Goal: Find specific page/section: Find specific page/section

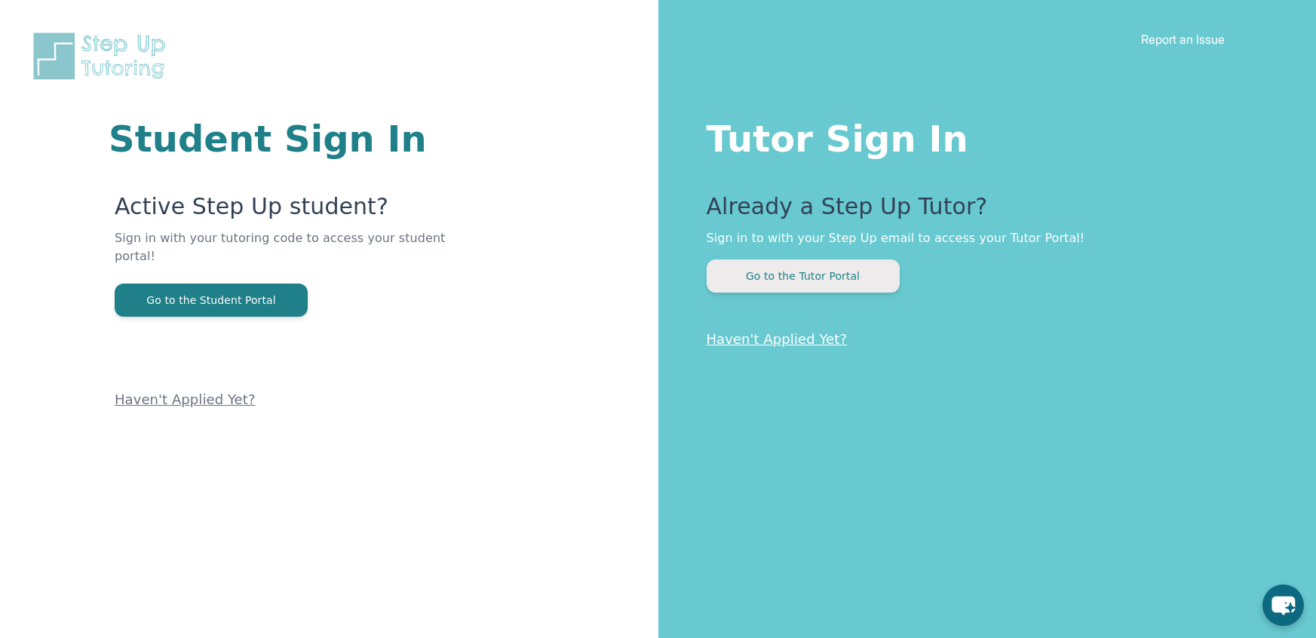
click at [773, 268] on button "Go to the Tutor Portal" at bounding box center [802, 275] width 193 height 33
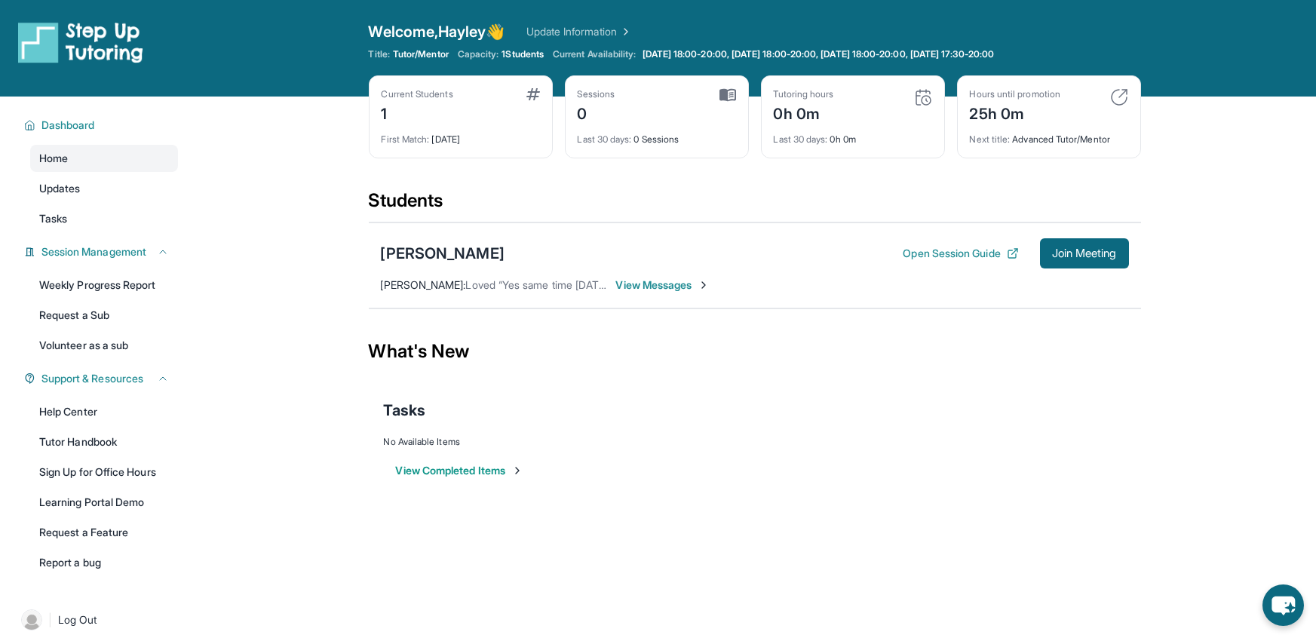
click at [663, 287] on span "View Messages" at bounding box center [663, 284] width 94 height 15
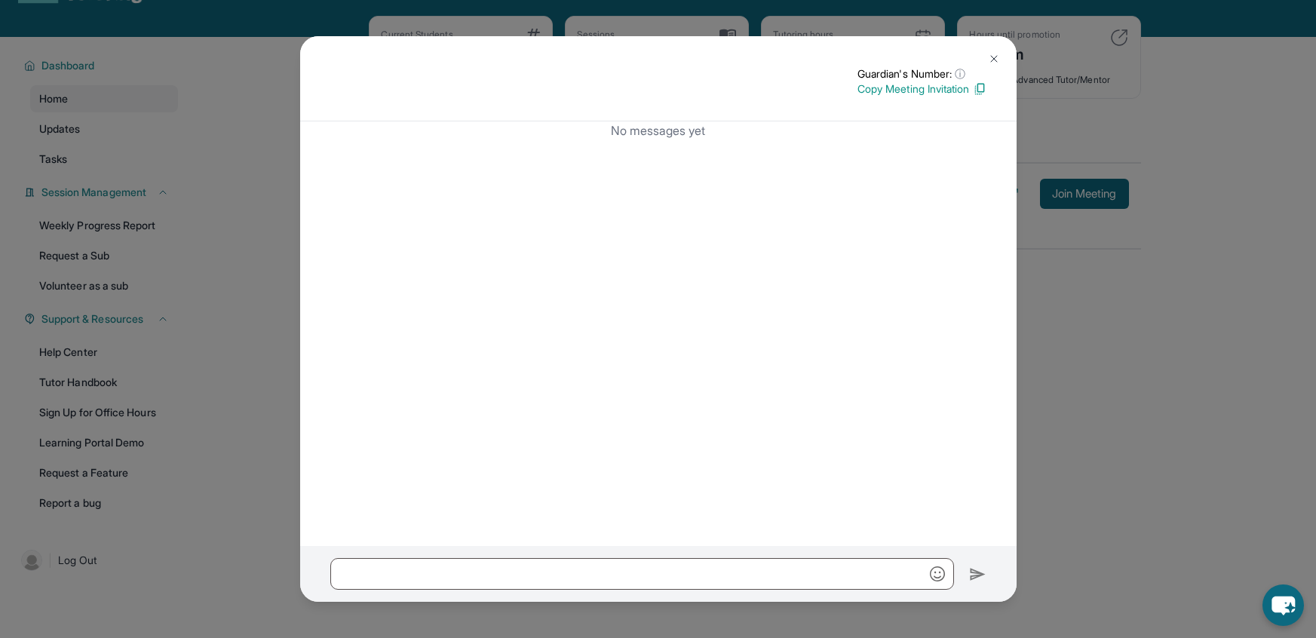
scroll to position [96, 0]
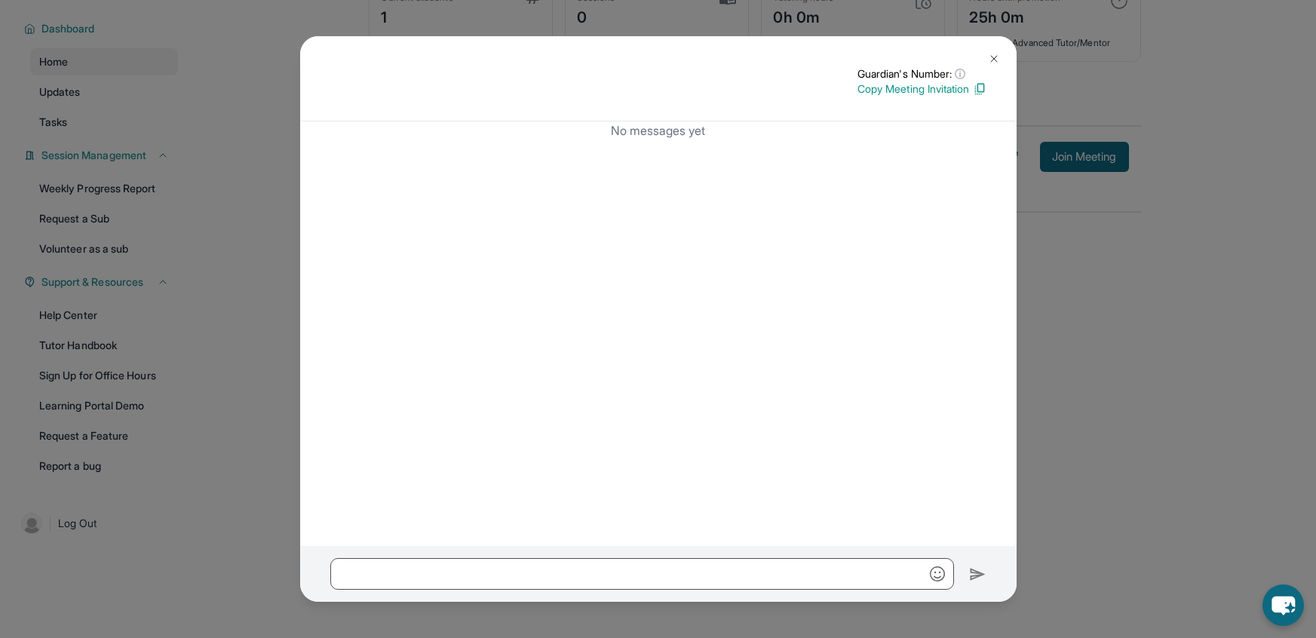
click at [989, 51] on button at bounding box center [994, 59] width 30 height 30
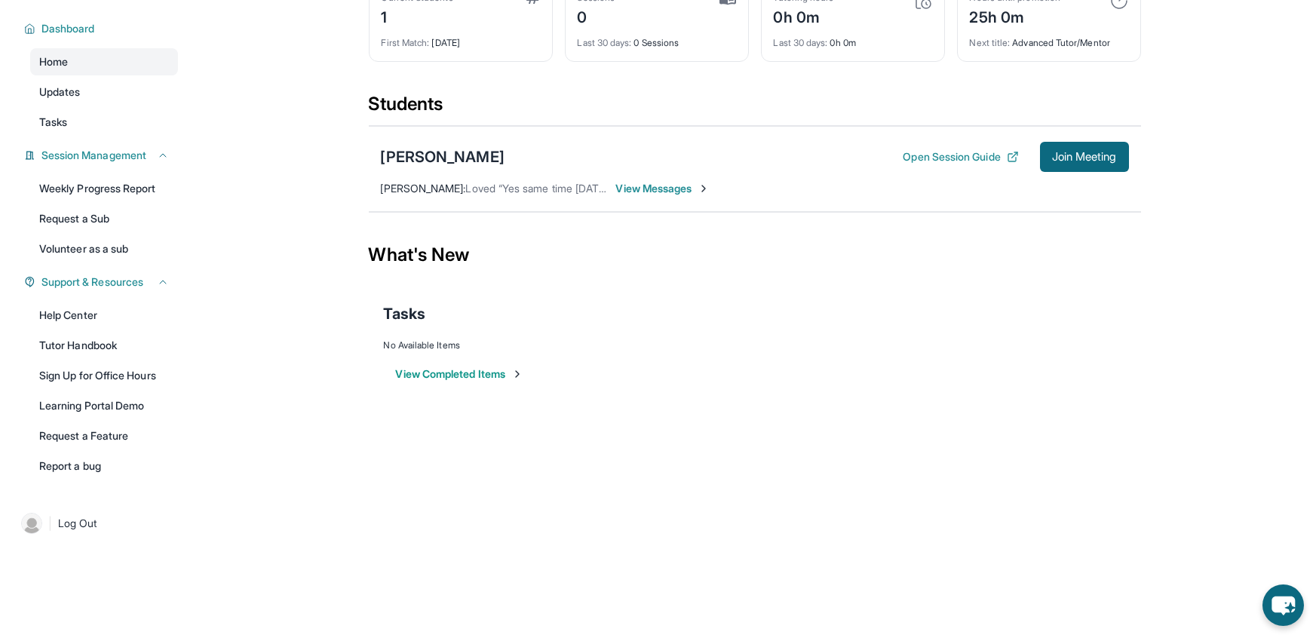
click at [444, 192] on span "[PERSON_NAME] :" at bounding box center [423, 188] width 85 height 13
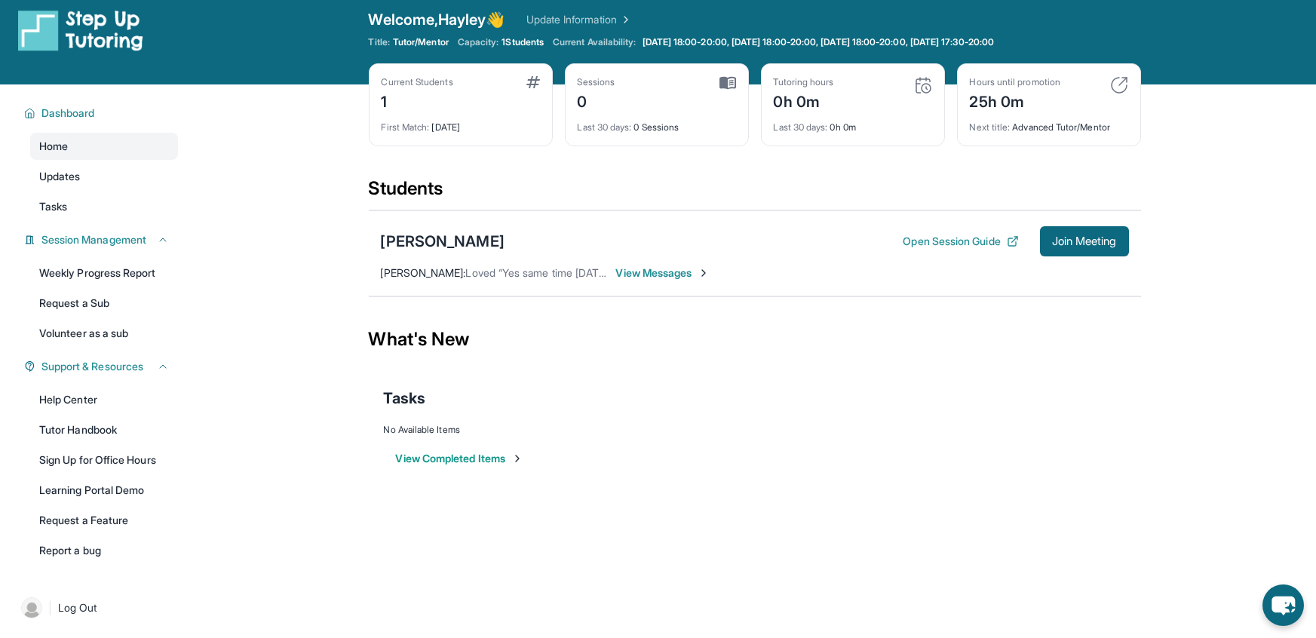
scroll to position [0, 0]
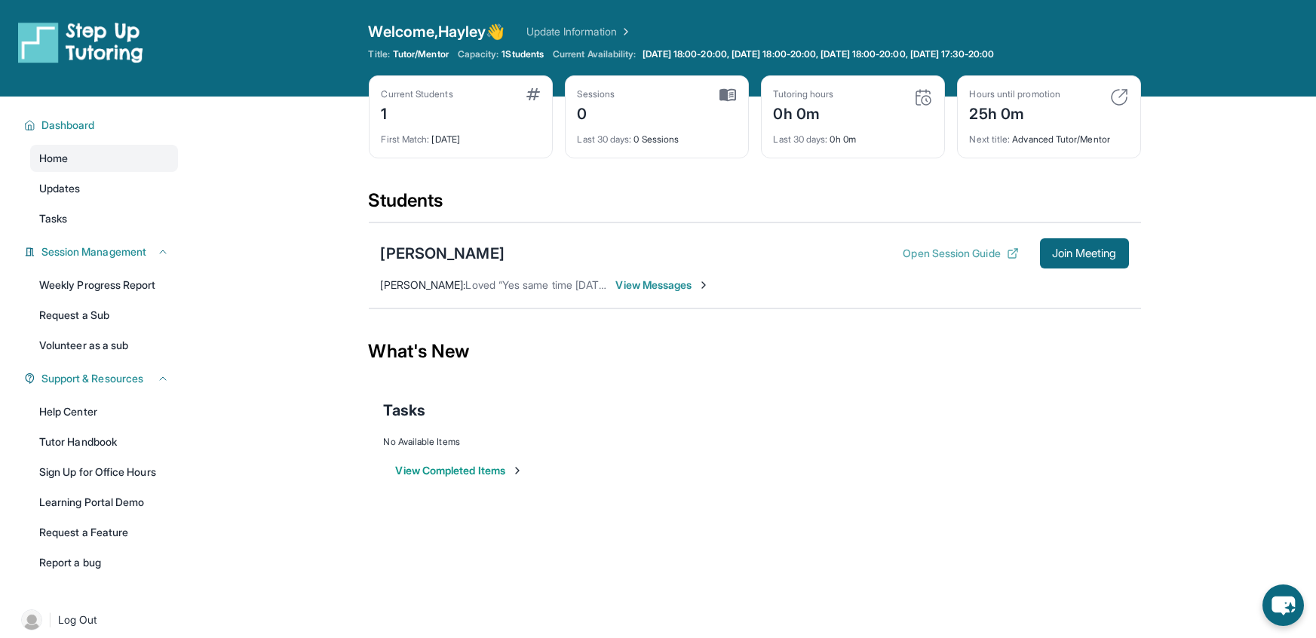
click at [945, 252] on button "Open Session Guide" at bounding box center [959, 253] width 115 height 15
click at [99, 438] on link "Tutor Handbook" at bounding box center [104, 441] width 148 height 27
